Goal: Information Seeking & Learning: Learn about a topic

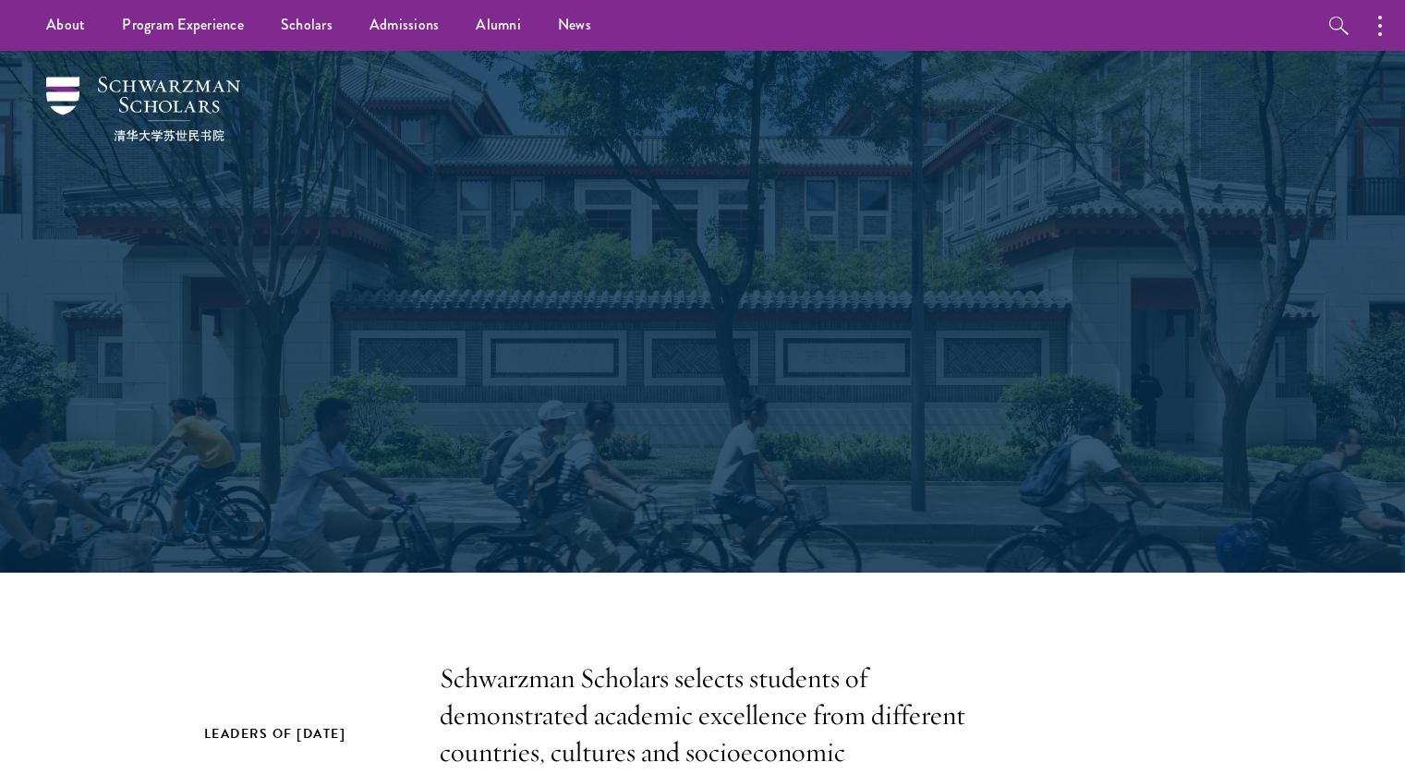
click at [79, 32] on link "About" at bounding box center [66, 25] width 76 height 51
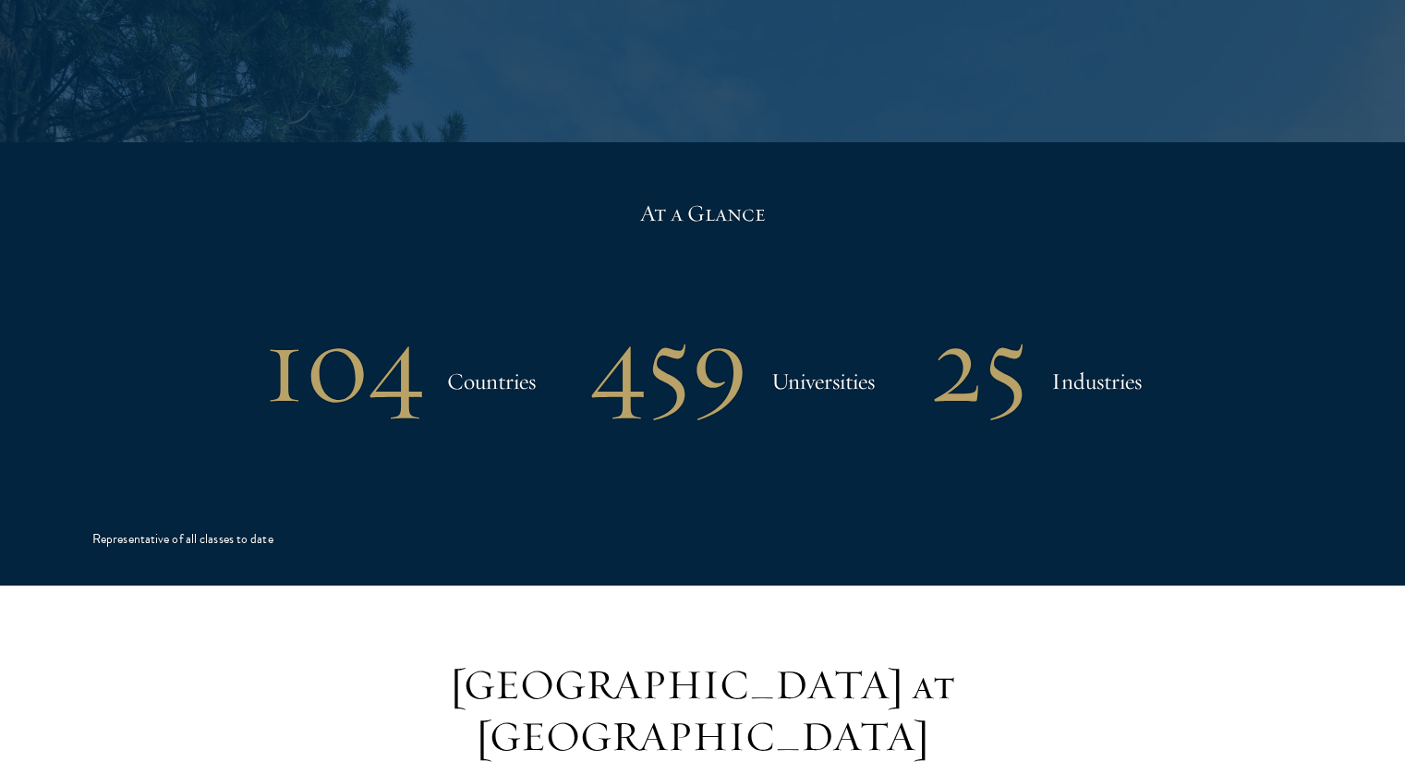
scroll to position [3796, 0]
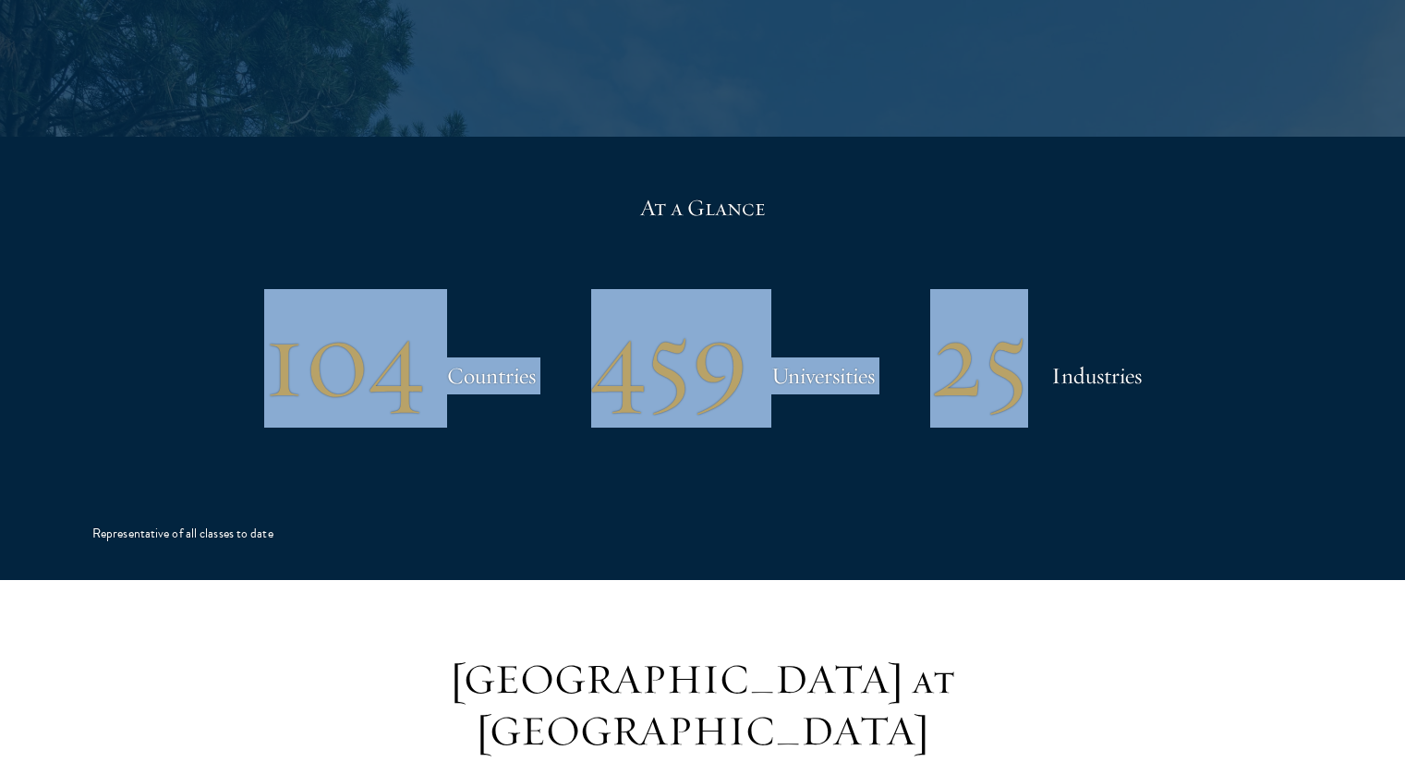
drag, startPoint x: 975, startPoint y: 114, endPoint x: 1090, endPoint y: 179, distance: 132.0
click at [1090, 179] on div "At a Glance 104 Countries 459 Universities 25 Industries Representative of all …" at bounding box center [702, 358] width 1220 height 443
click at [813, 357] on h3 "Universities" at bounding box center [822, 375] width 103 height 37
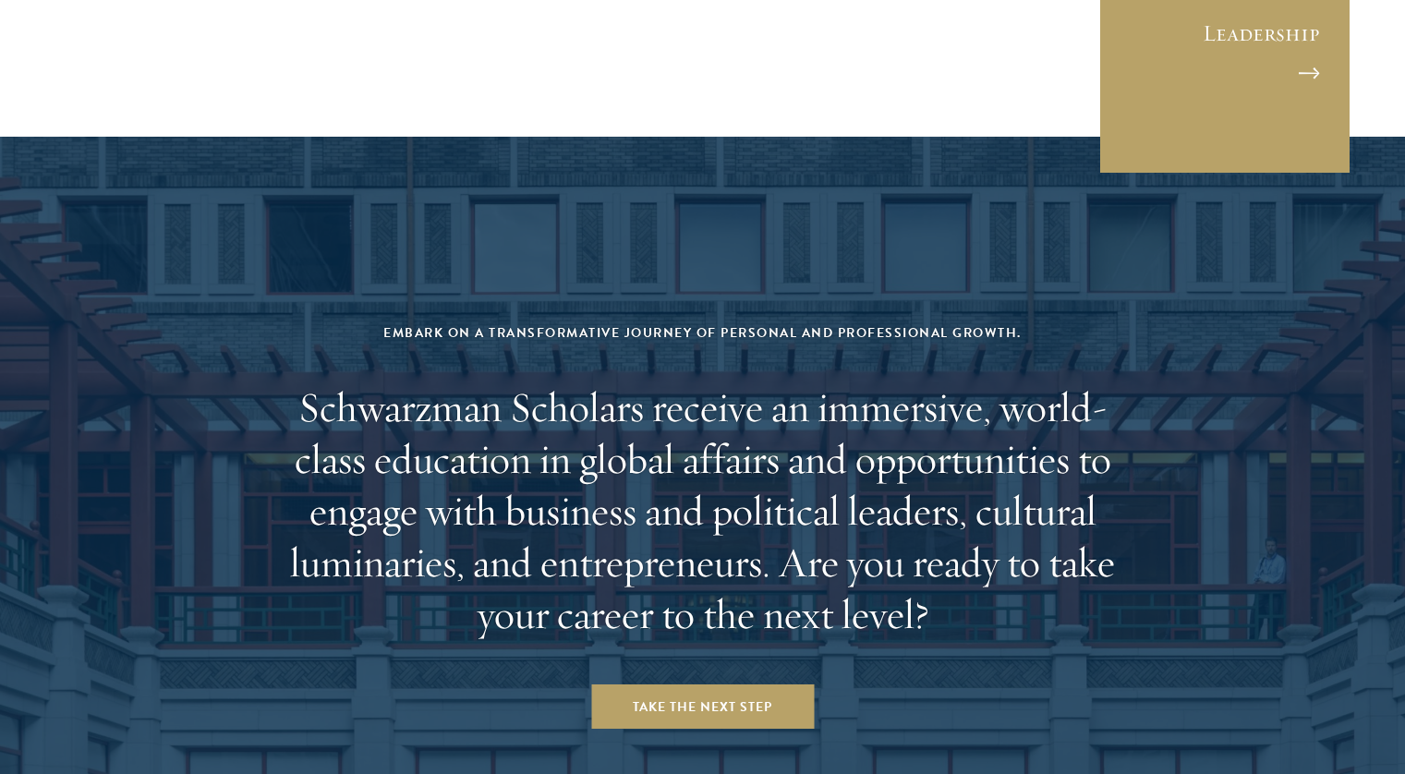
scroll to position [7651, 0]
